Goal: Task Accomplishment & Management: Manage account settings

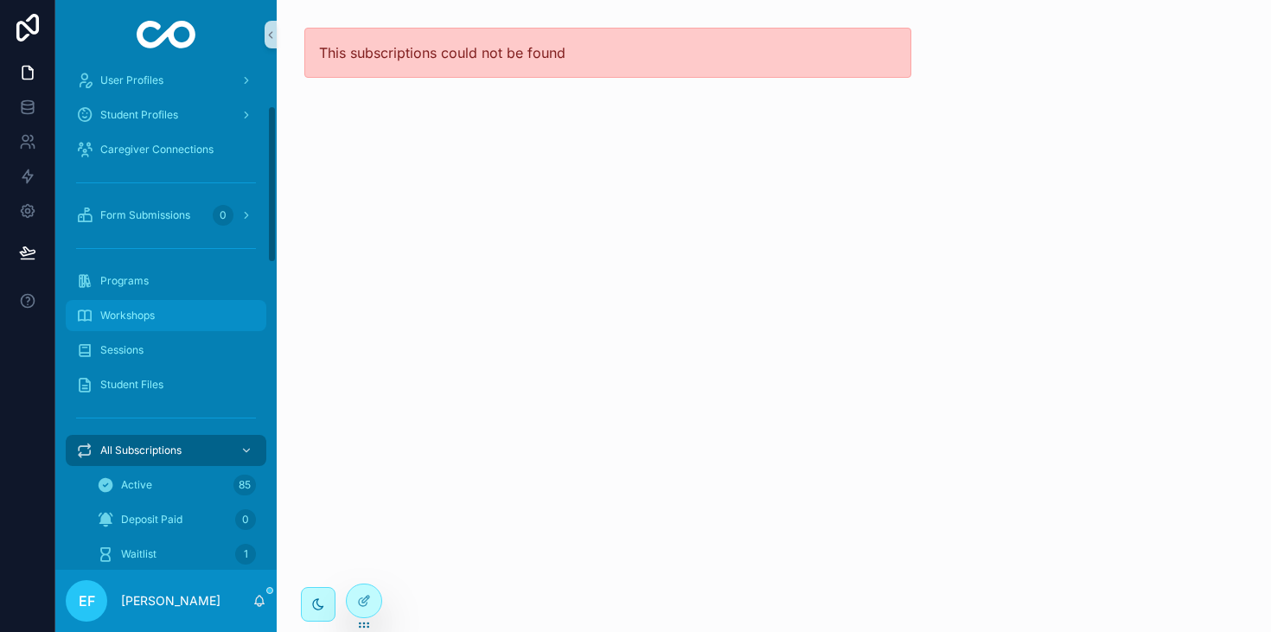
scroll to position [125, 0]
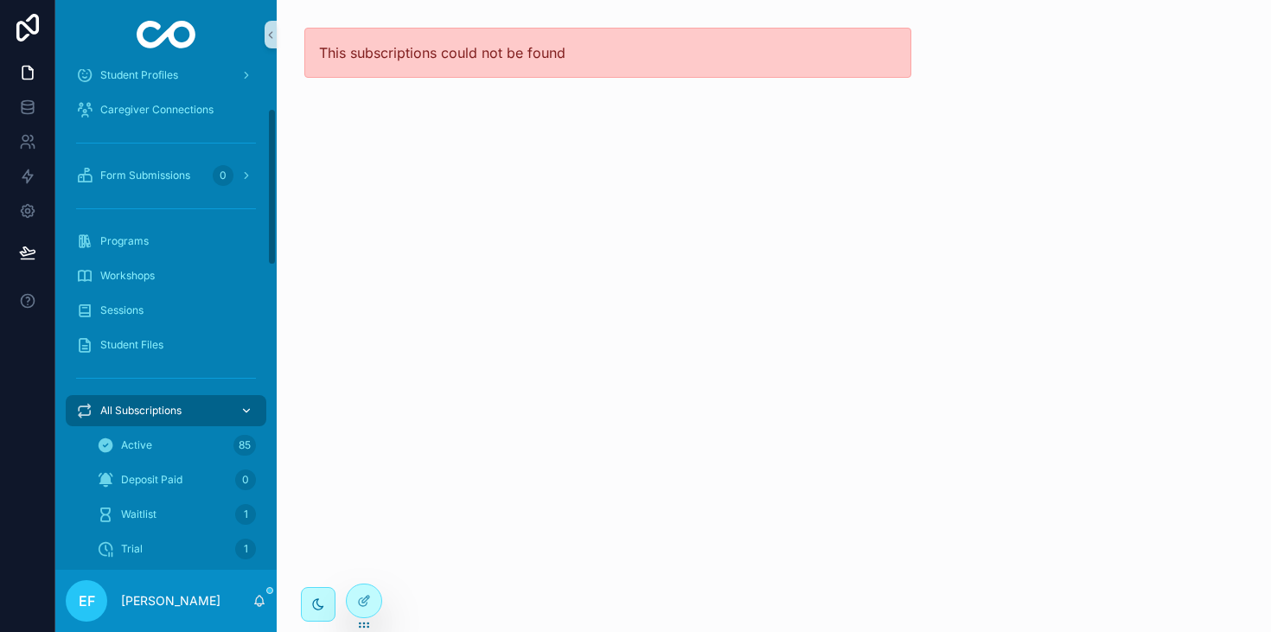
click at [125, 411] on span "All Subscriptions" at bounding box center [140, 411] width 81 height 14
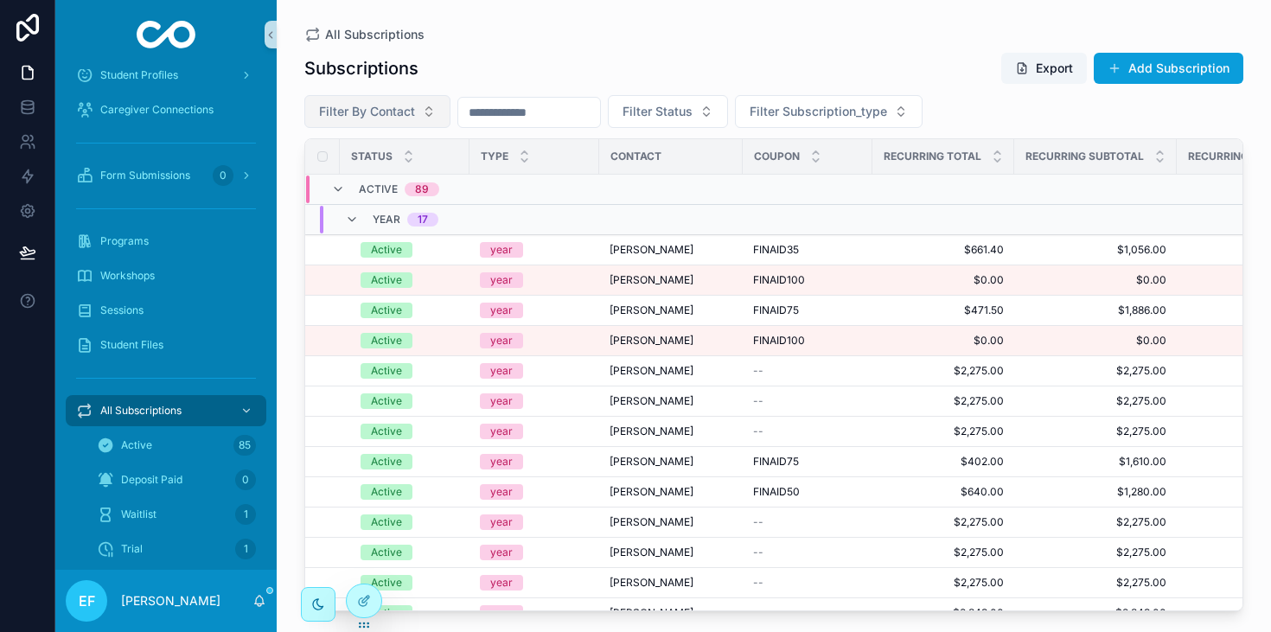
click at [418, 109] on button "Filter By Contact" at bounding box center [377, 111] width 146 height 33
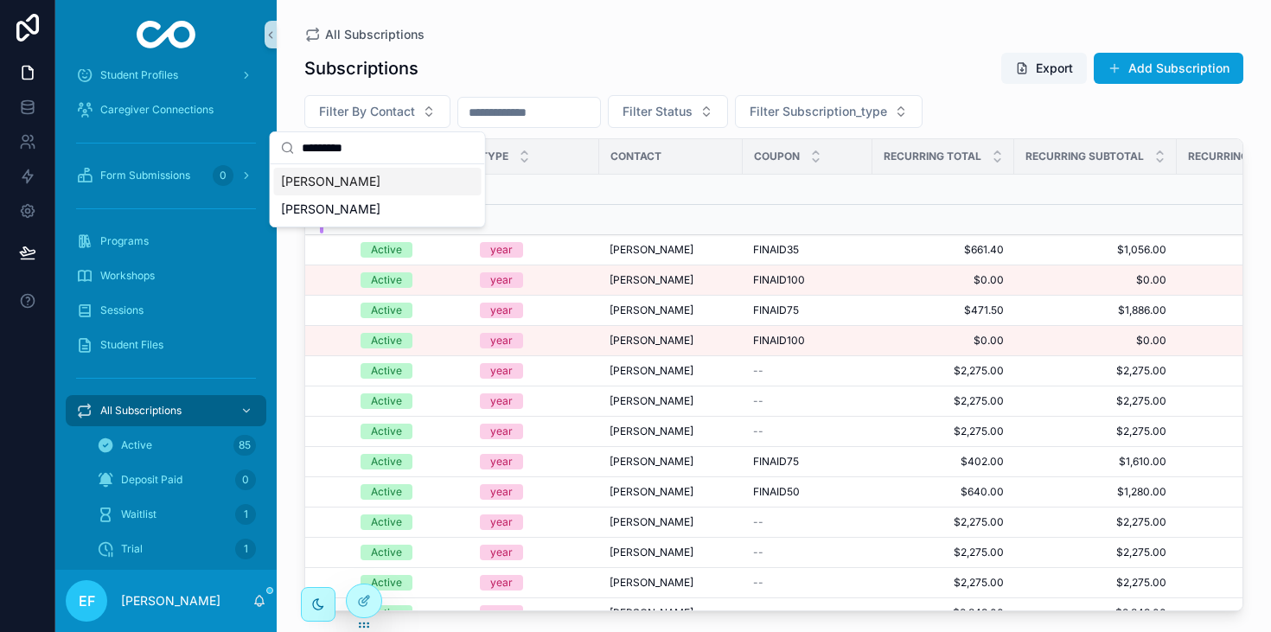
type input "*********"
click at [381, 183] on span "[PERSON_NAME]" at bounding box center [330, 181] width 99 height 17
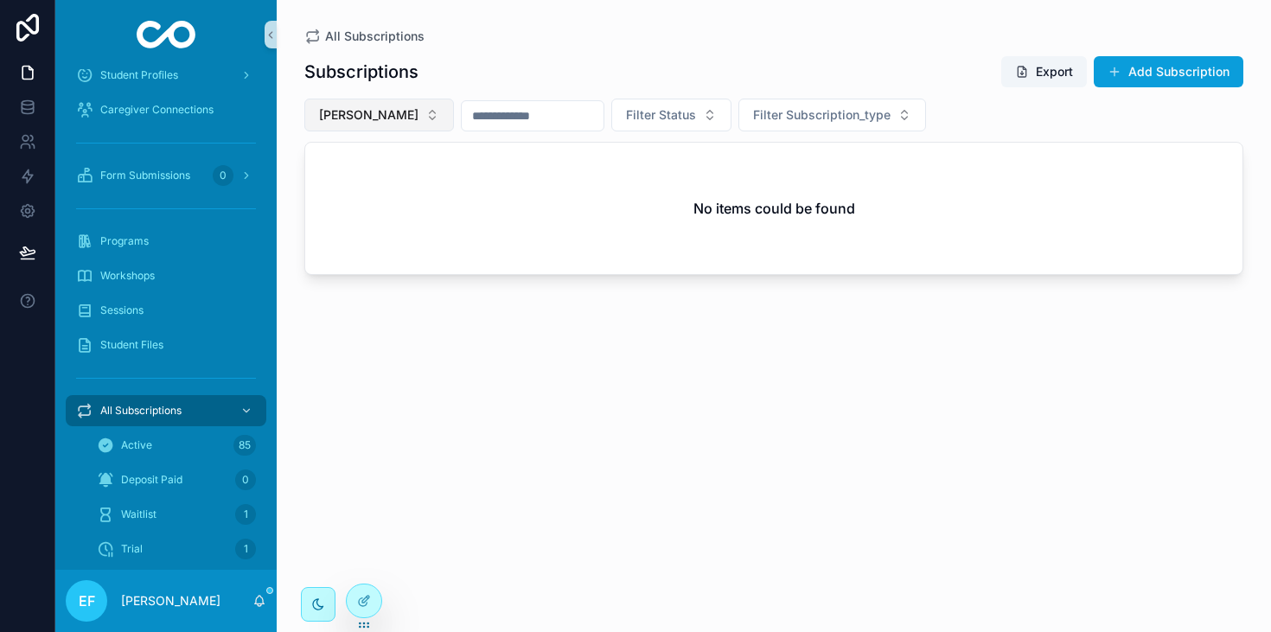
click at [454, 124] on button "[PERSON_NAME]" at bounding box center [379, 115] width 150 height 33
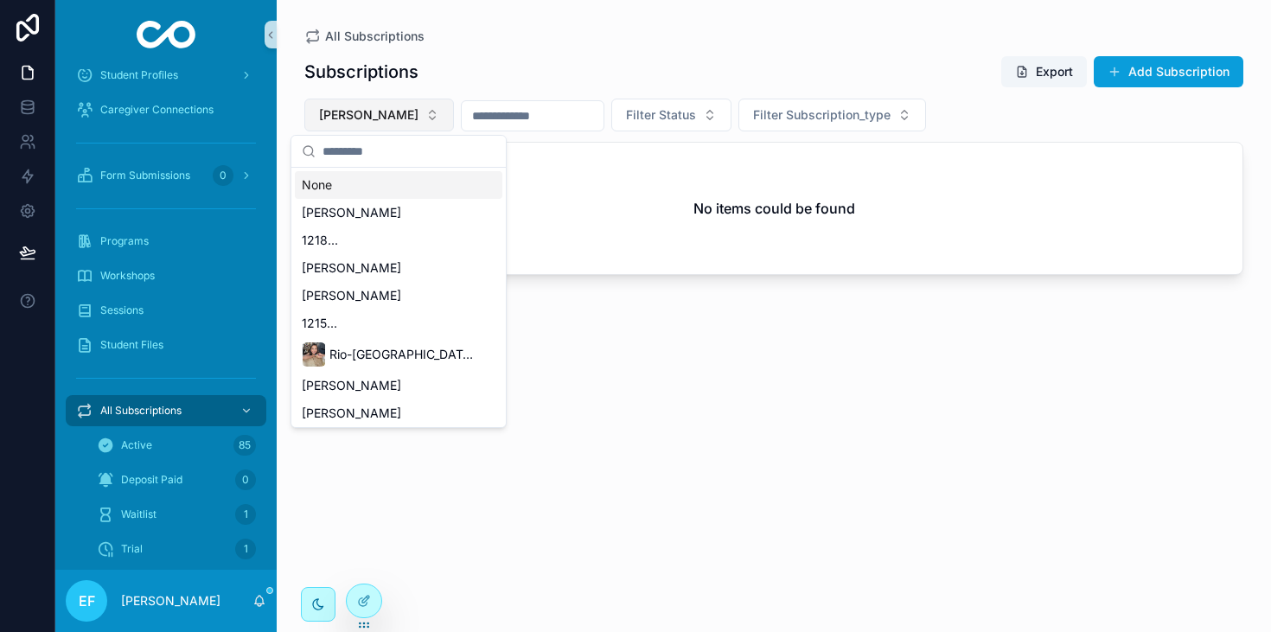
click at [454, 116] on button "[PERSON_NAME]" at bounding box center [379, 115] width 150 height 33
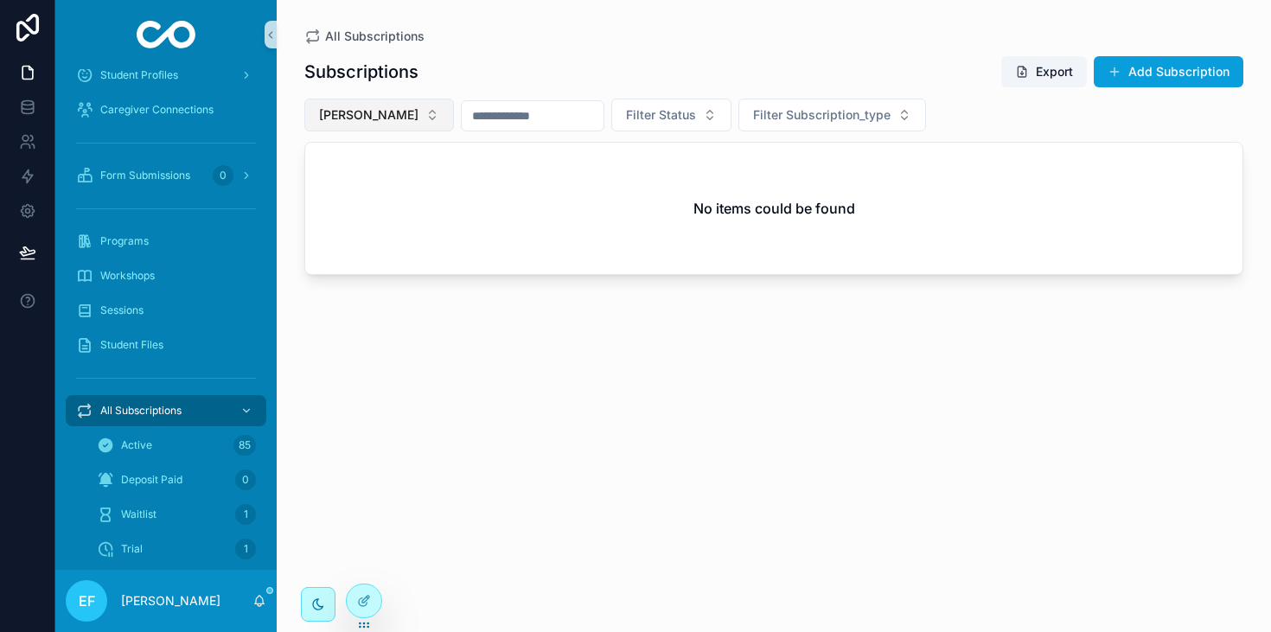
click at [419, 112] on span "[PERSON_NAME]" at bounding box center [368, 114] width 99 height 17
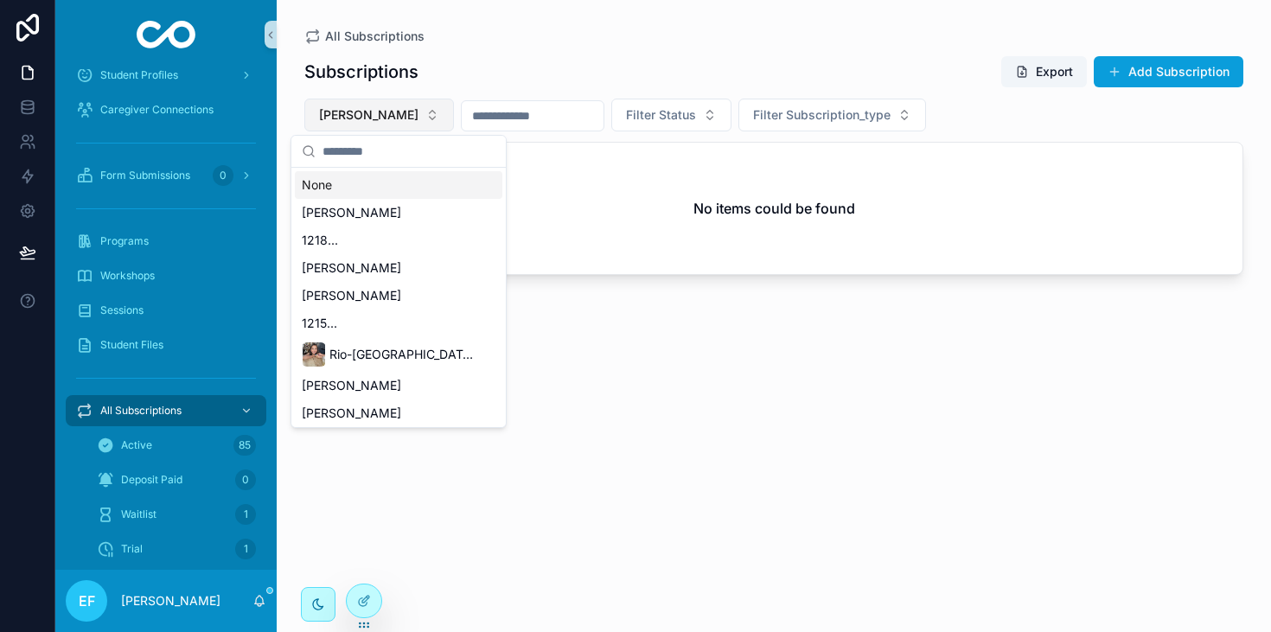
click at [419, 112] on span "[PERSON_NAME]" at bounding box center [368, 114] width 99 height 17
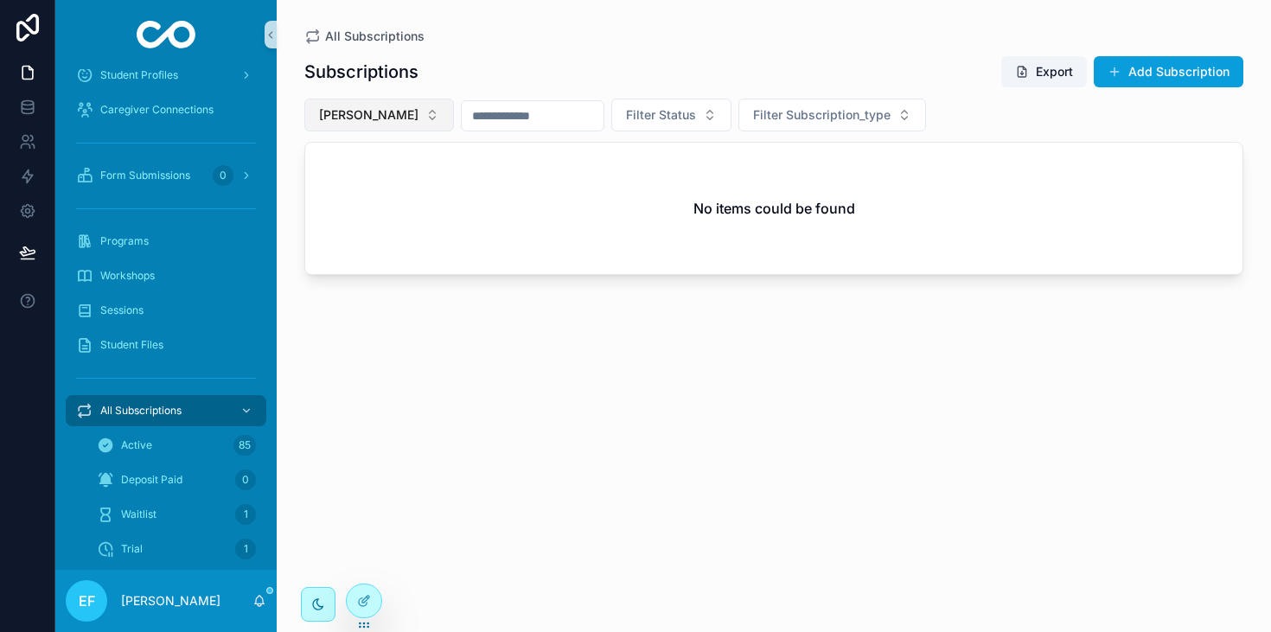
click at [454, 115] on button "[PERSON_NAME]" at bounding box center [379, 115] width 150 height 33
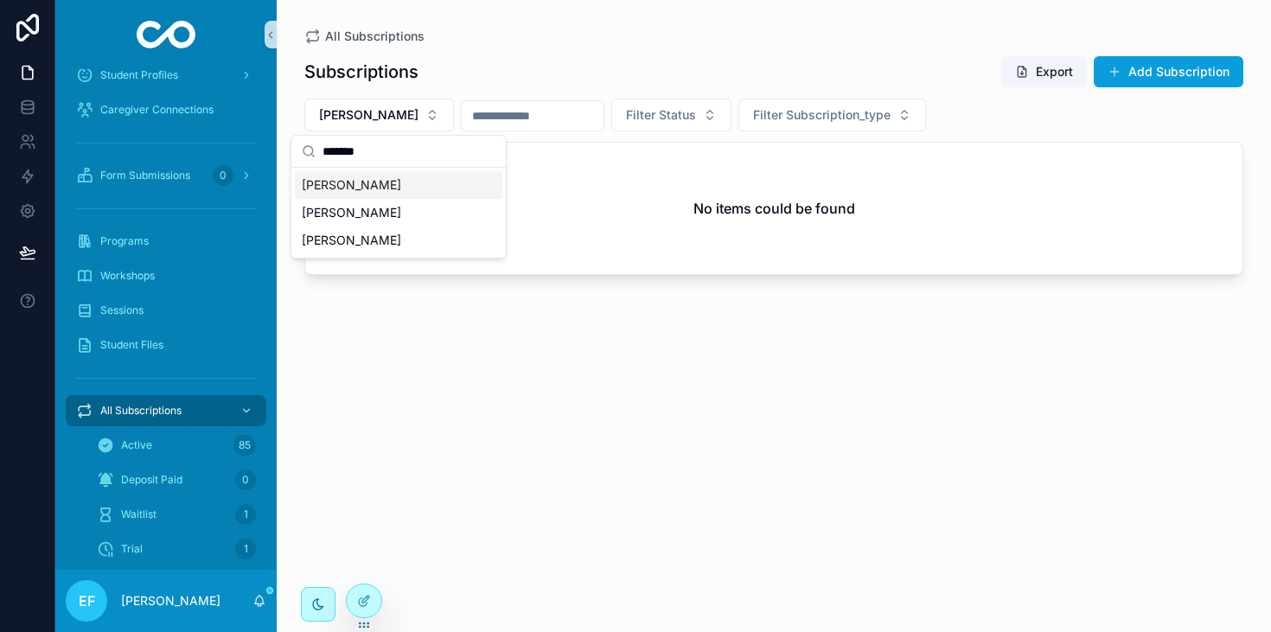
type input "*******"
click at [362, 183] on span "[PERSON_NAME]" at bounding box center [351, 184] width 99 height 17
